Goal: Find specific page/section: Find specific page/section

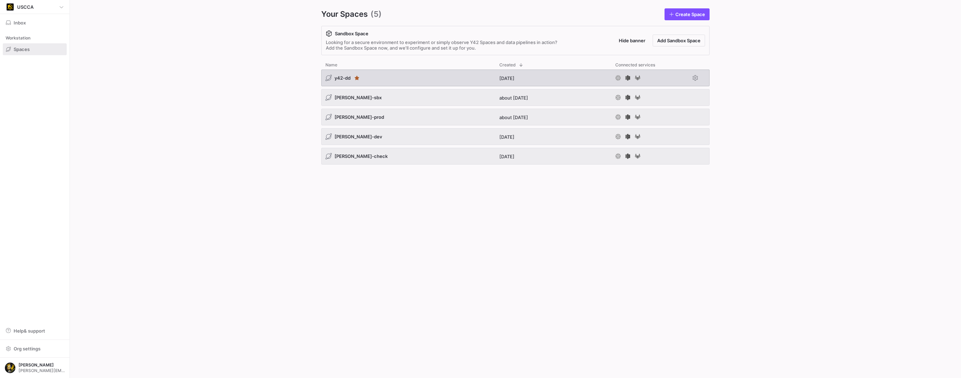
click at [338, 78] on span "y42-dd" at bounding box center [343, 78] width 16 height 6
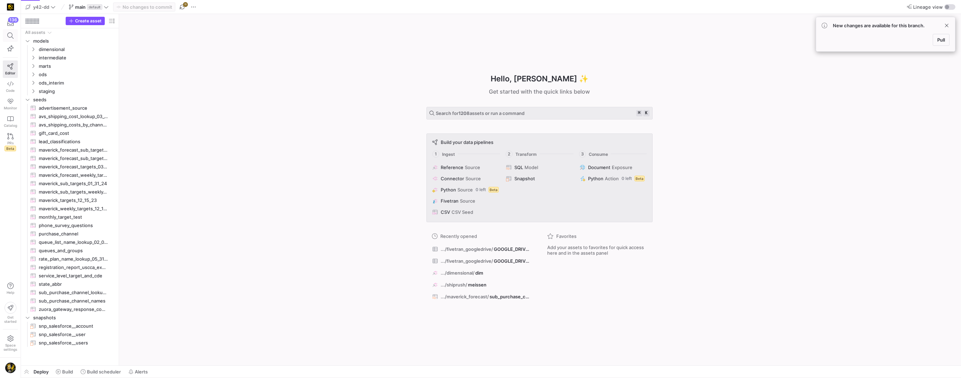
click at [9, 33] on icon at bounding box center [10, 35] width 6 height 6
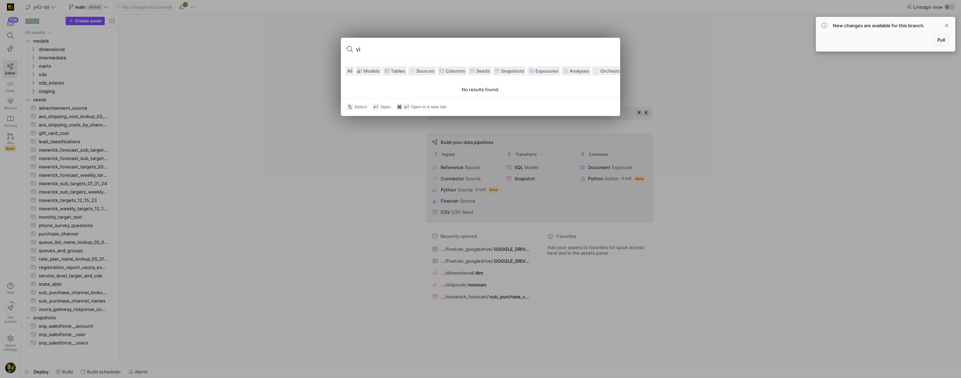
type input "v"
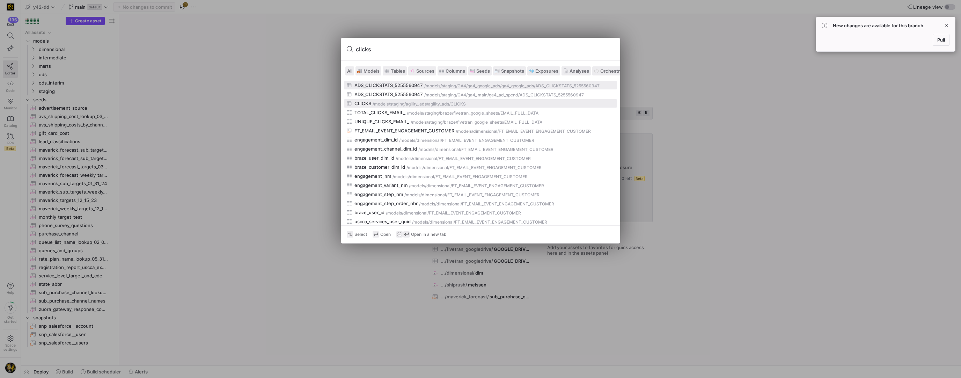
type input "clicks"
click at [408, 103] on div "staging/agility_ads/agility_ads" at bounding box center [419, 104] width 59 height 5
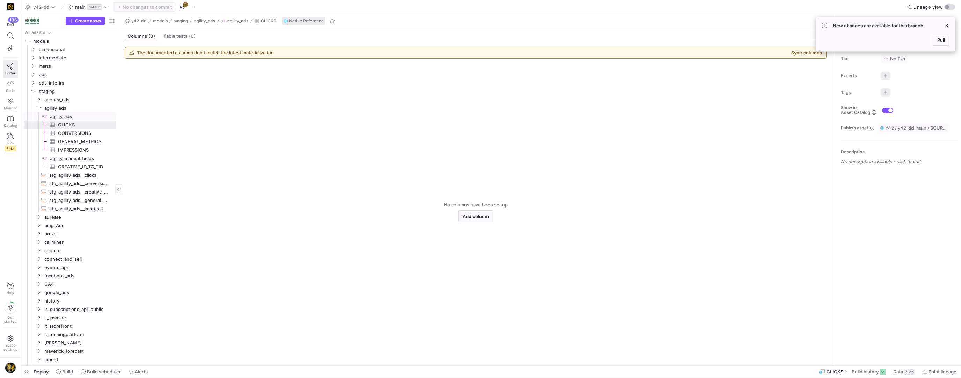
click at [58, 116] on span "agility_ads​​​​​​​​" at bounding box center [82, 116] width 65 height 8
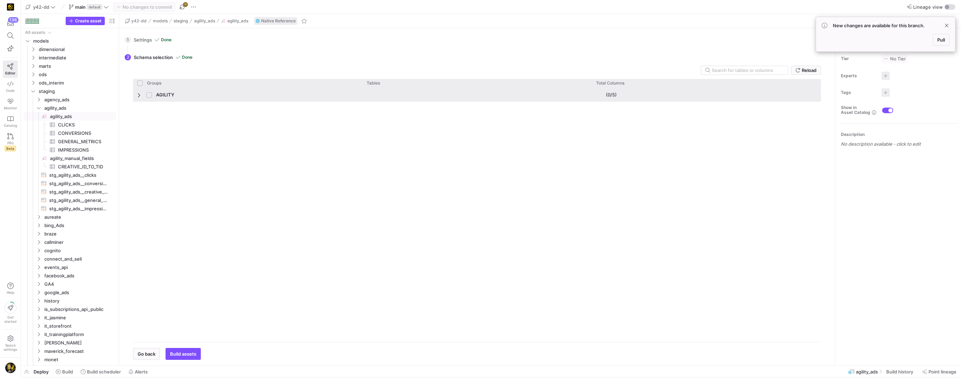
click at [139, 95] on span "Press SPACE to select this row." at bounding box center [139, 95] width 5 height 6
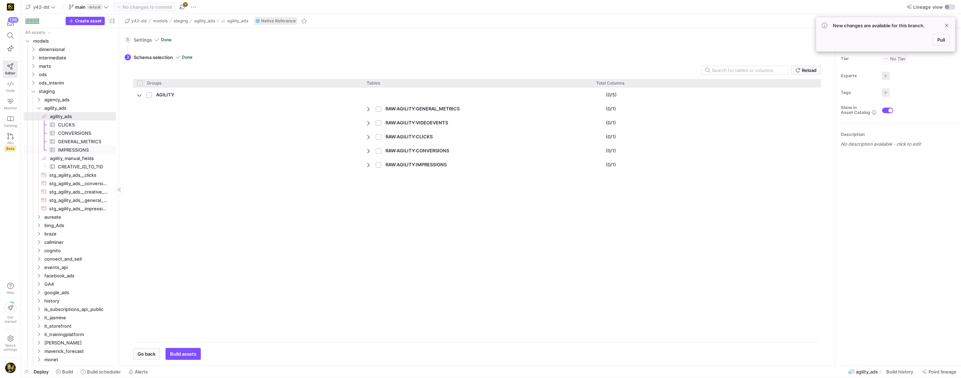
click at [72, 150] on span "IMPRESSIONS​​​​​​​​​" at bounding box center [83, 150] width 50 height 8
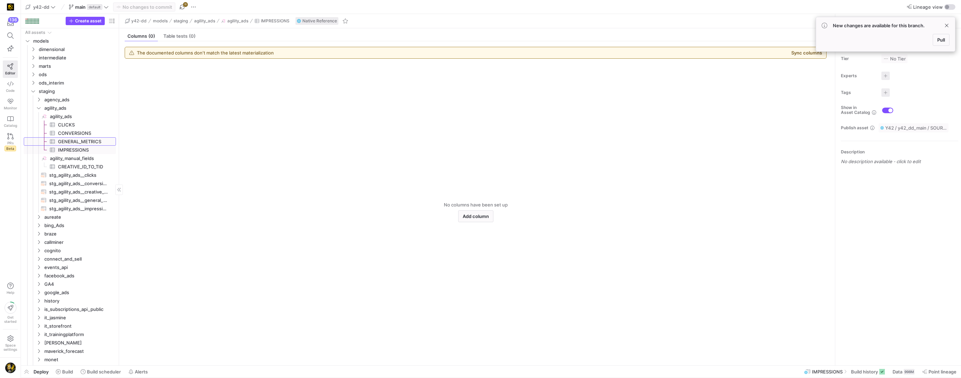
click at [81, 139] on span "GENERAL_METRICS​​​​​​​​​" at bounding box center [83, 142] width 50 height 8
click at [80, 132] on span "CONVERSIONS​​​​​​​​​" at bounding box center [83, 133] width 50 height 8
click at [72, 124] on span "CLICKS​​​​​​​​​" at bounding box center [83, 125] width 50 height 8
click at [68, 117] on span "agility_ads​​​​​​​​" at bounding box center [82, 116] width 65 height 8
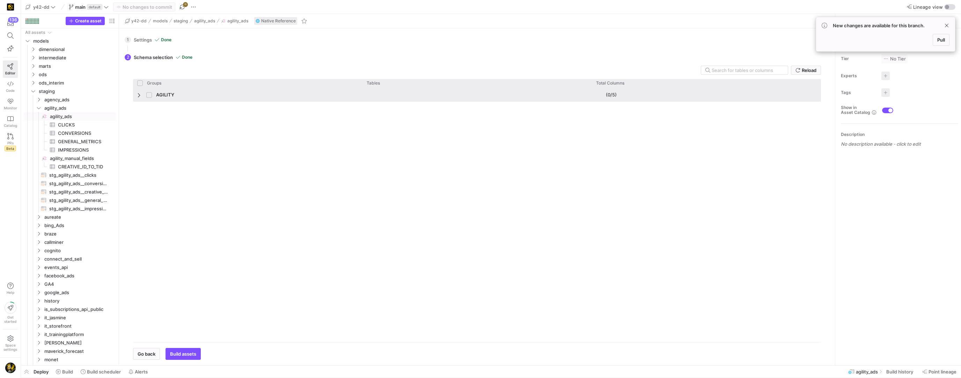
click at [139, 96] on span "Press SPACE to select this row." at bounding box center [139, 95] width 5 height 6
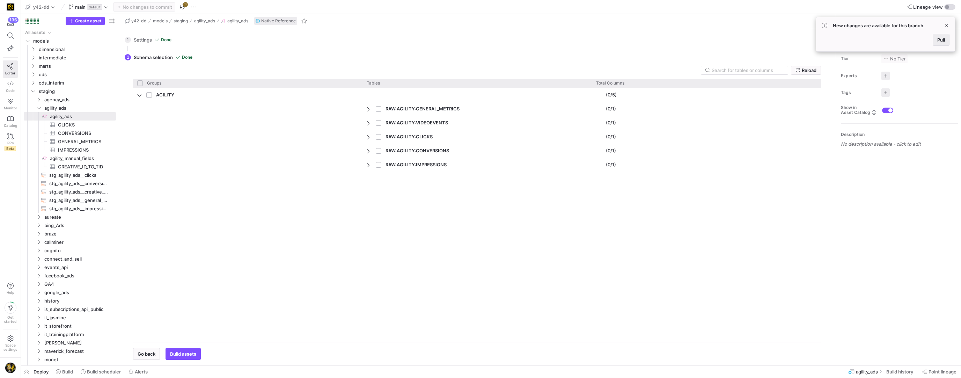
click at [941, 40] on span "Pull" at bounding box center [942, 40] width 8 height 6
click at [84, 158] on span "agility_manual_fields​​​​​​​​" at bounding box center [82, 158] width 65 height 8
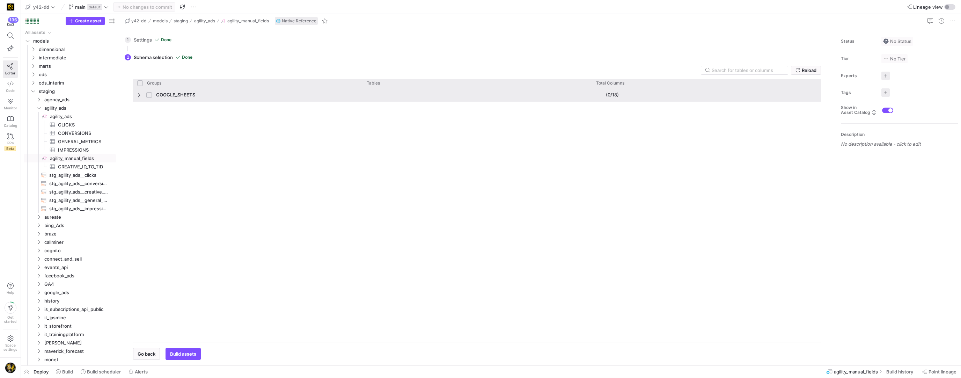
click at [138, 94] on span "Press SPACE to select this row." at bounding box center [139, 95] width 5 height 6
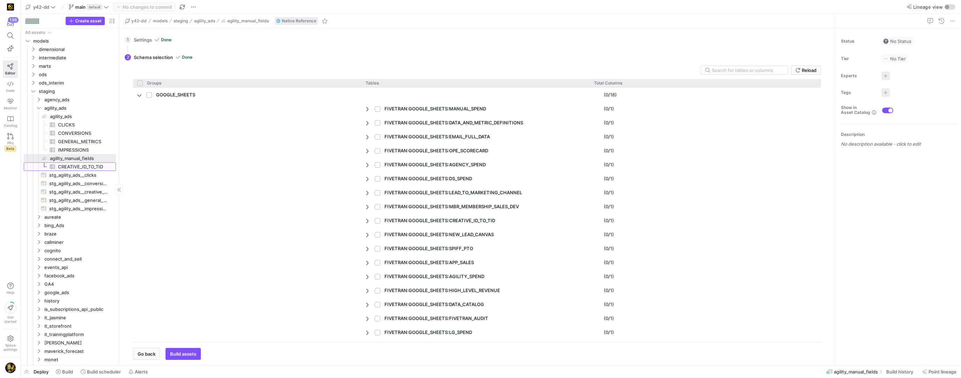
click at [68, 166] on span "CREATIVE_ID_TO_TID​​​​​​​​​" at bounding box center [83, 167] width 50 height 8
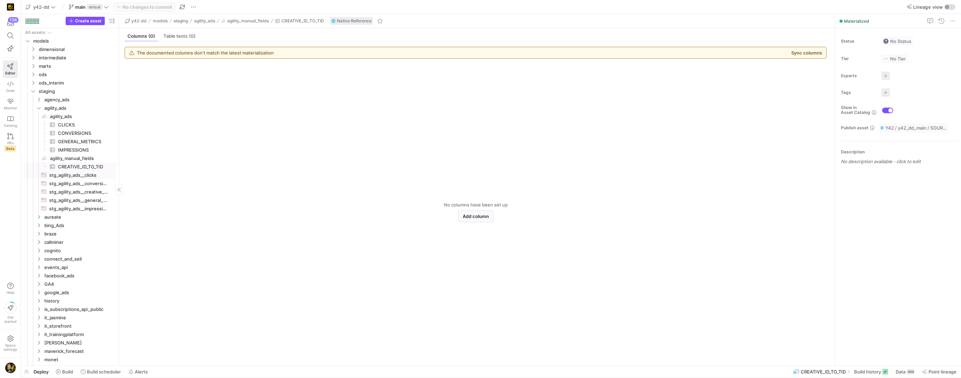
click at [72, 177] on span "stg_agility_ads__clicks​​​​​​​​​​" at bounding box center [78, 175] width 59 height 8
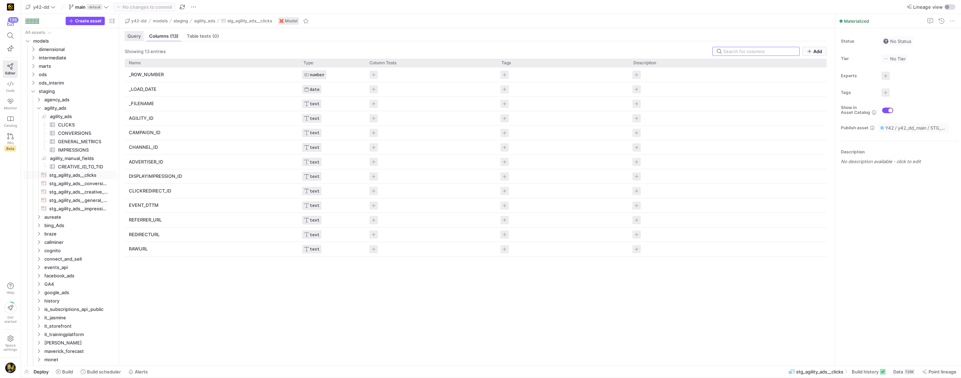
click at [138, 38] on span "Query" at bounding box center [133, 36] width 13 height 5
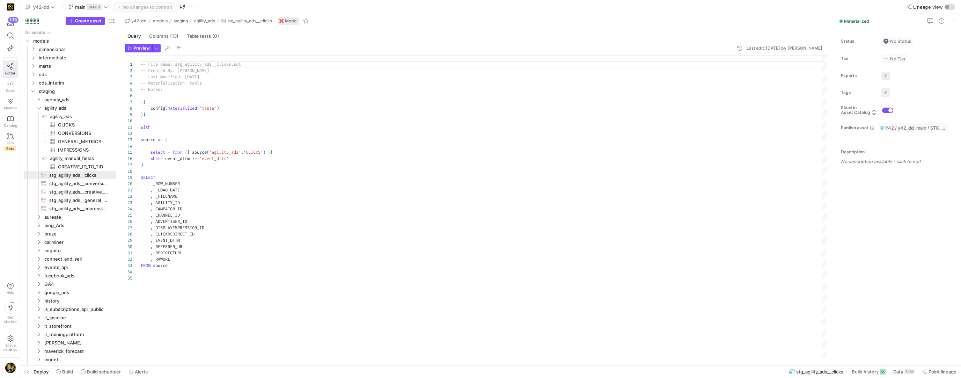
scroll to position [63, 0]
